Goal: Use online tool/utility: Utilize a website feature to perform a specific function

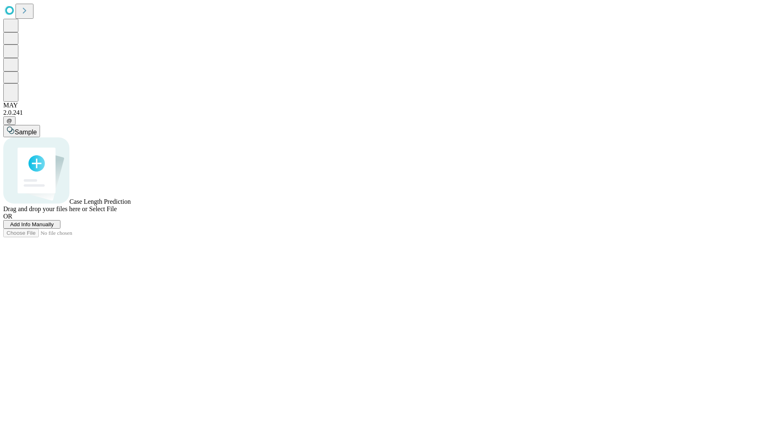
click at [54, 227] on span "Add Info Manually" at bounding box center [32, 224] width 44 height 6
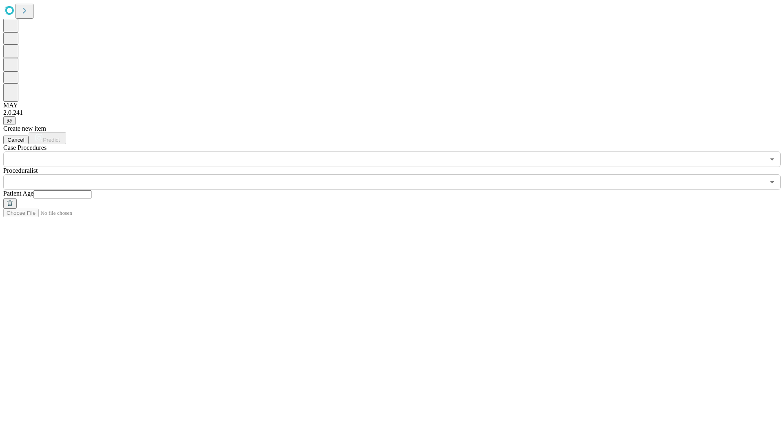
click at [91, 190] on input "text" at bounding box center [62, 194] width 58 height 8
type input "**"
click at [398, 174] on input "text" at bounding box center [383, 182] width 761 height 16
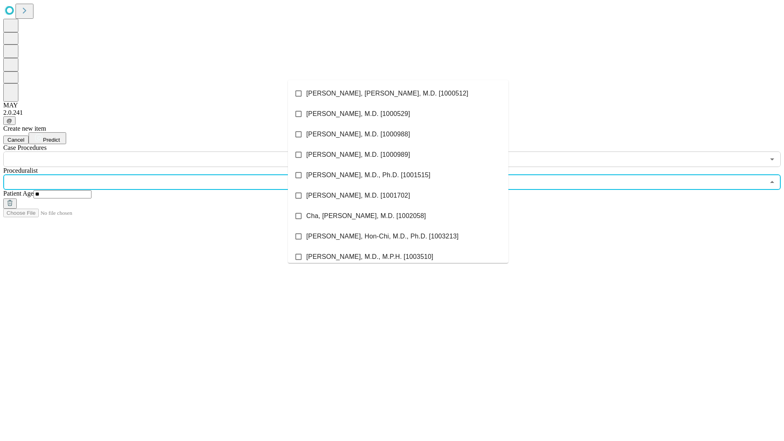
click at [398, 93] on li "[PERSON_NAME], [PERSON_NAME], M.D. [1000512]" at bounding box center [398, 93] width 220 height 20
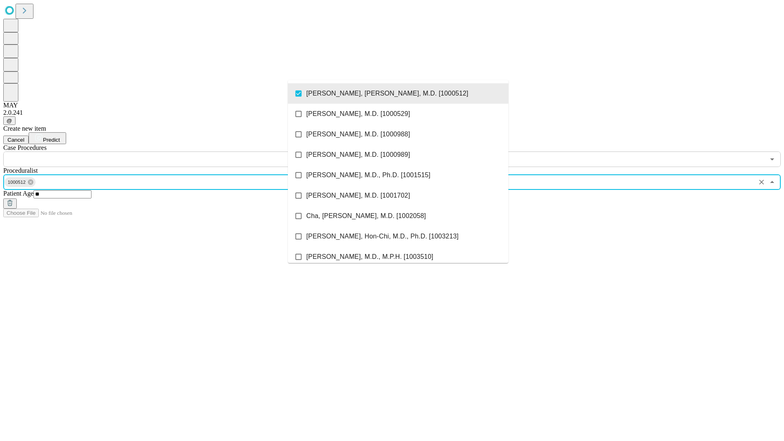
click at [171, 151] on input "text" at bounding box center [383, 159] width 761 height 16
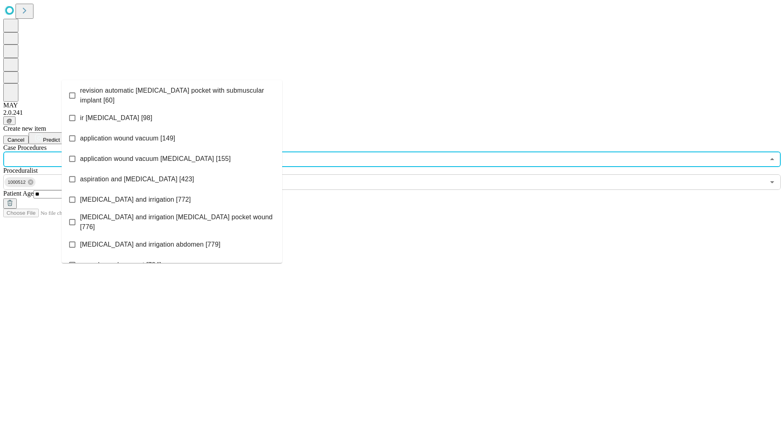
click at [172, 93] on span "revision automatic [MEDICAL_DATA] pocket with submuscular implant [60]" at bounding box center [178, 96] width 196 height 20
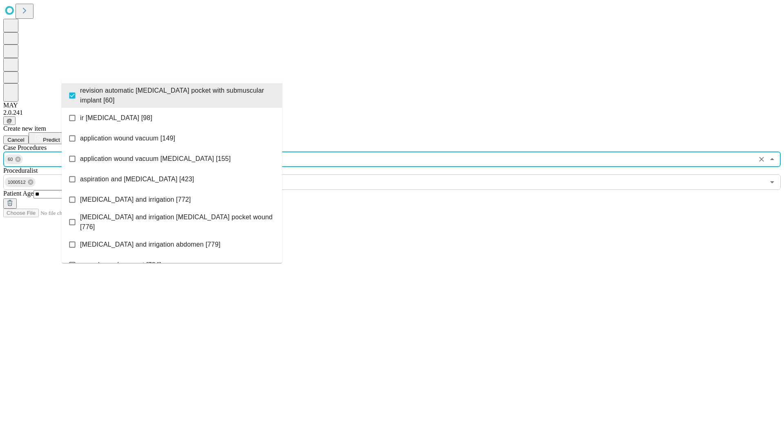
click at [60, 137] on span "Predict" at bounding box center [51, 140] width 17 height 6
